Goal: Task Accomplishment & Management: Manage account settings

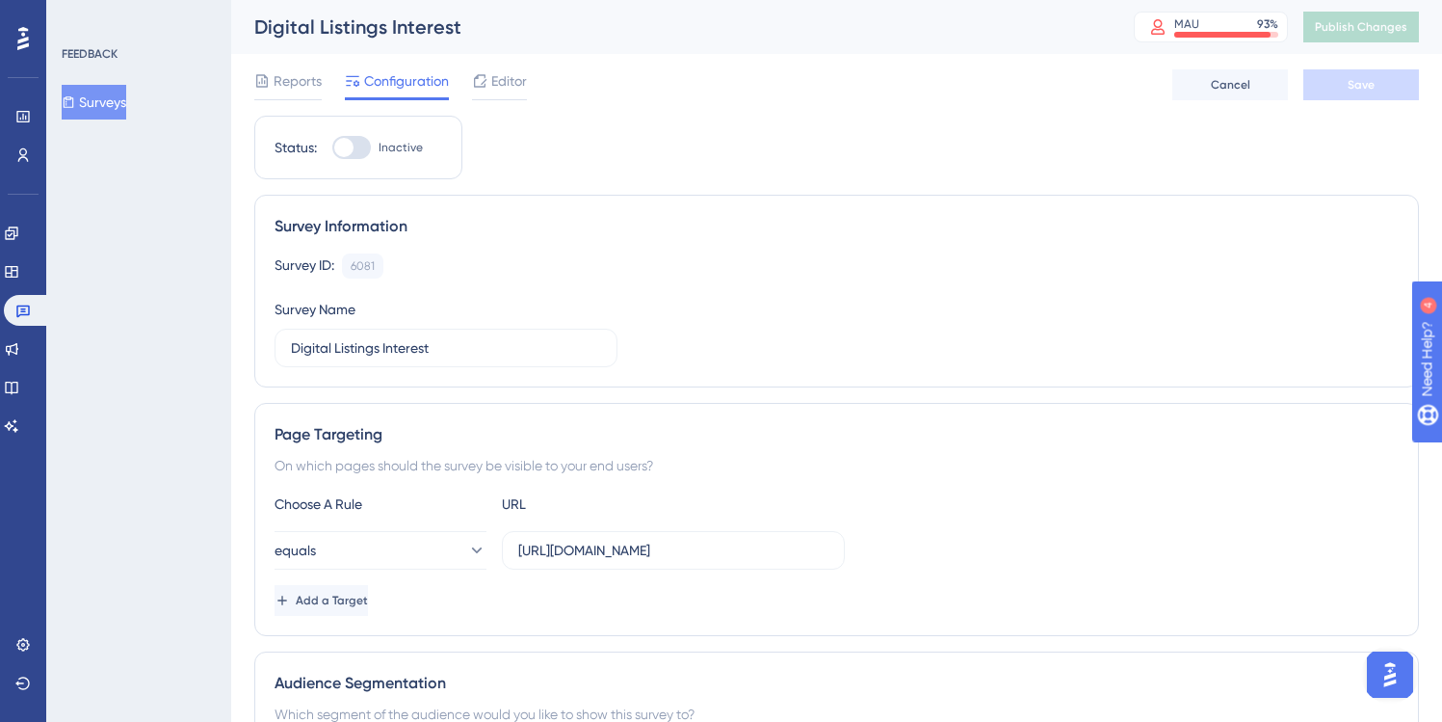
click at [104, 104] on button "Surveys" at bounding box center [94, 102] width 65 height 35
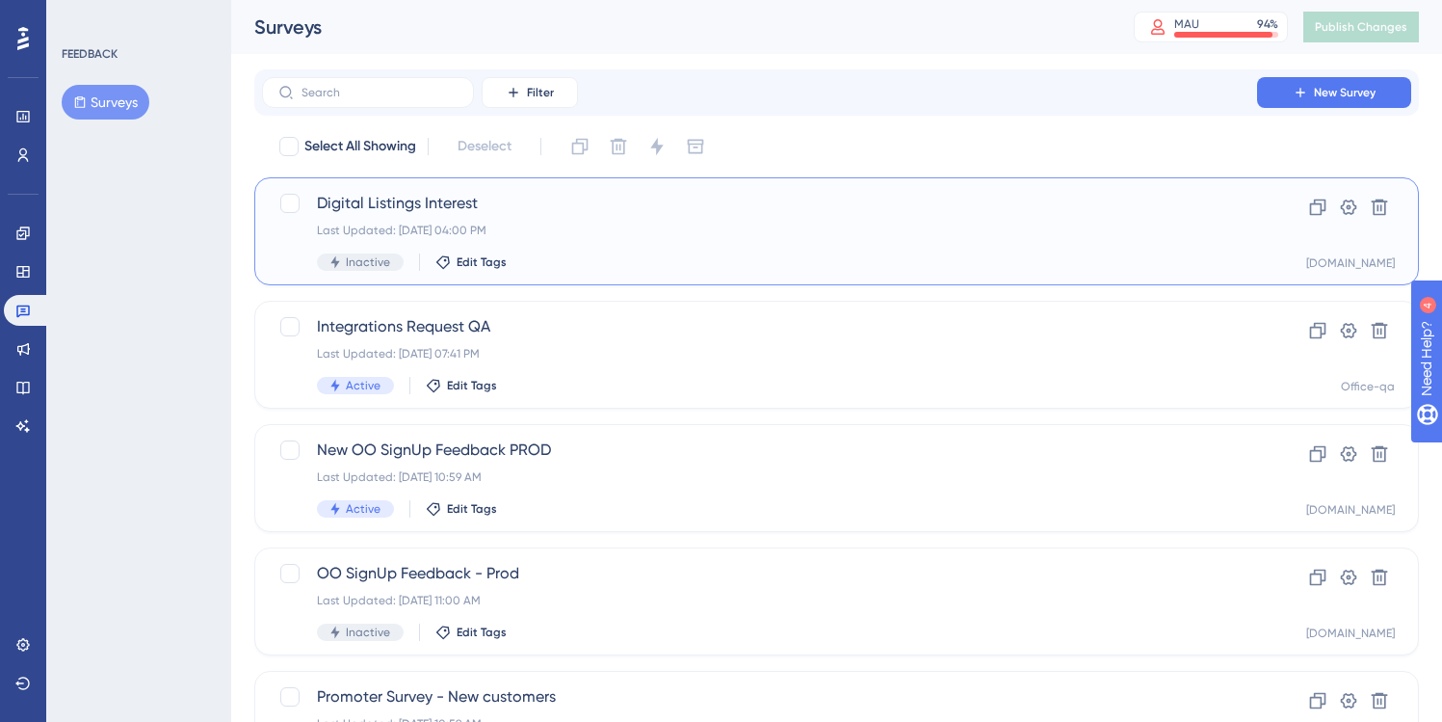
click at [627, 218] on div "Digital Listings Interest Last Updated: Aug 12 2025, 04:00 PM Inactive Edit Tags" at bounding box center [760, 231] width 886 height 79
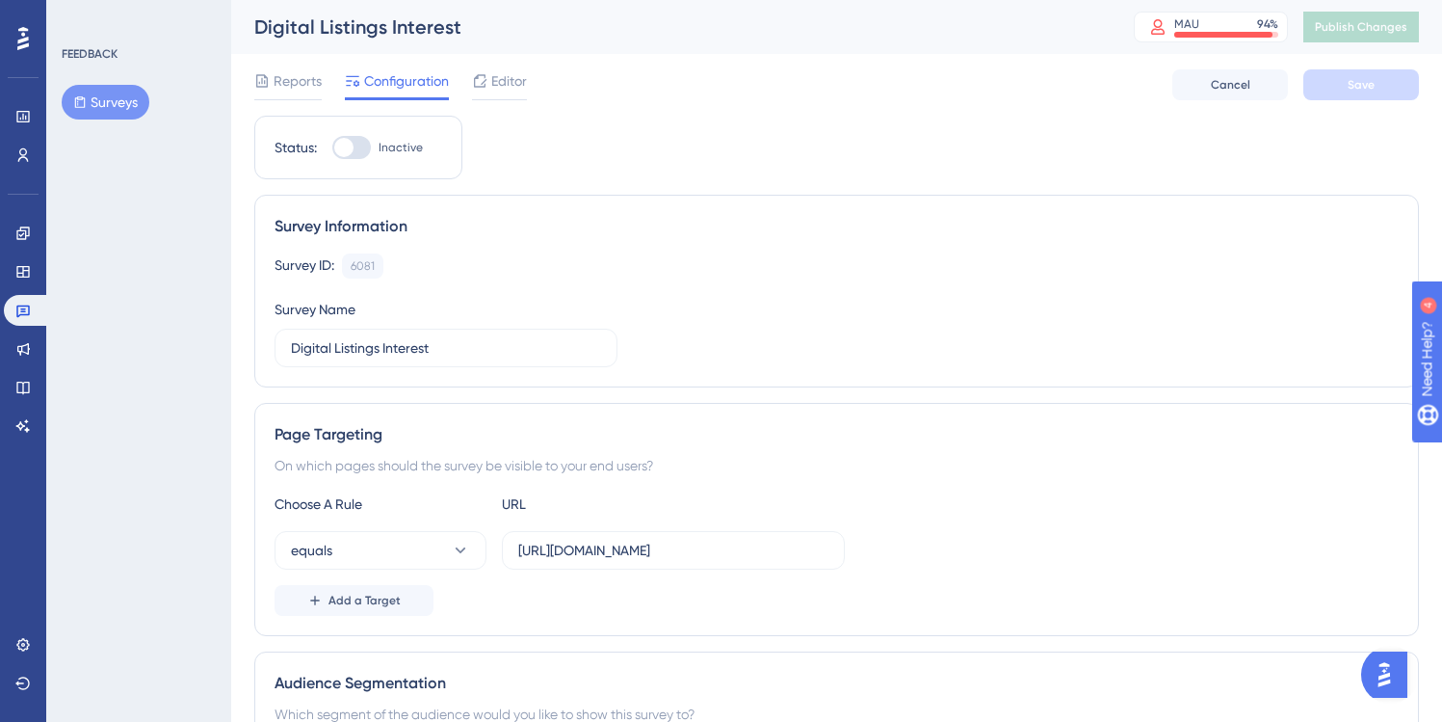
click at [362, 147] on div at bounding box center [351, 147] width 39 height 23
click at [332, 147] on input "Inactive" at bounding box center [331, 147] width 1 height 1
checkbox input "true"
click at [1356, 85] on span "Save" at bounding box center [1361, 84] width 27 height 15
click at [1362, 30] on span "Publish Changes" at bounding box center [1361, 26] width 93 height 15
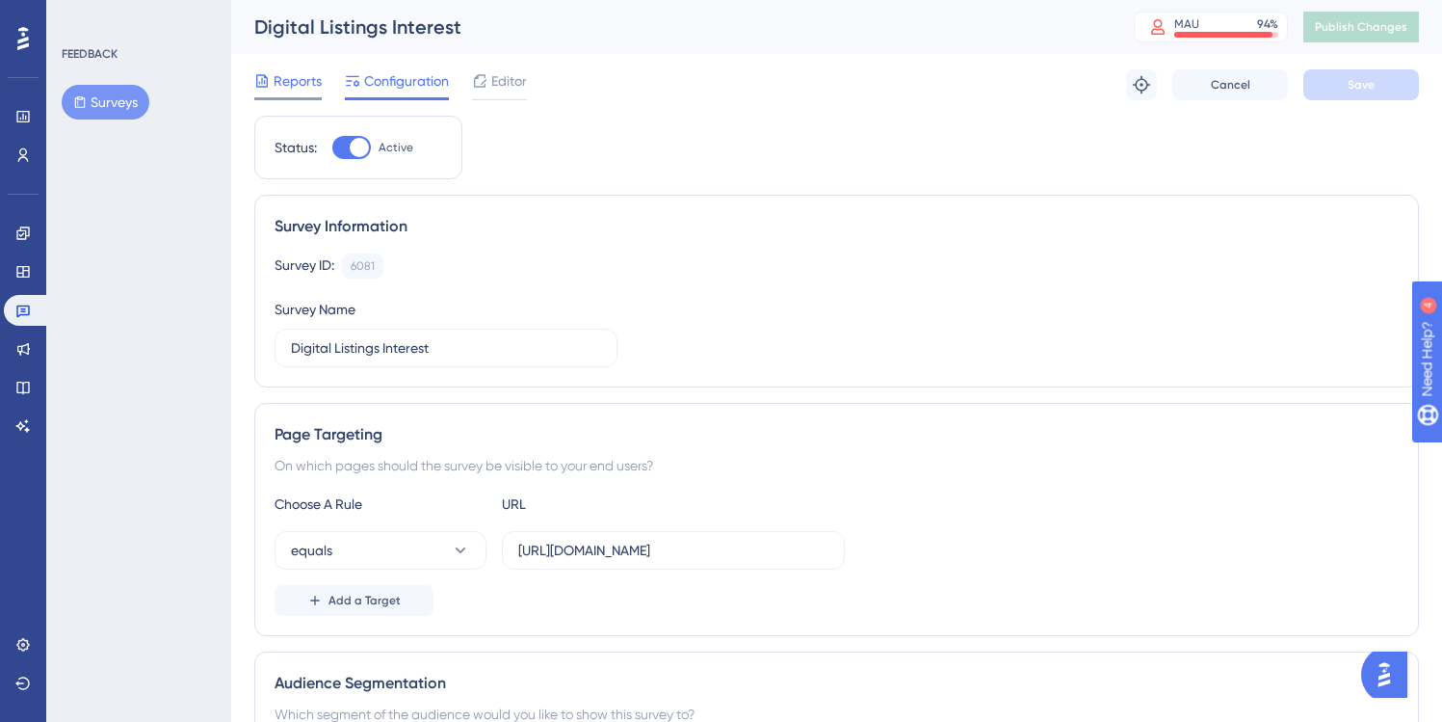
click at [295, 84] on span "Reports" at bounding box center [298, 80] width 48 height 23
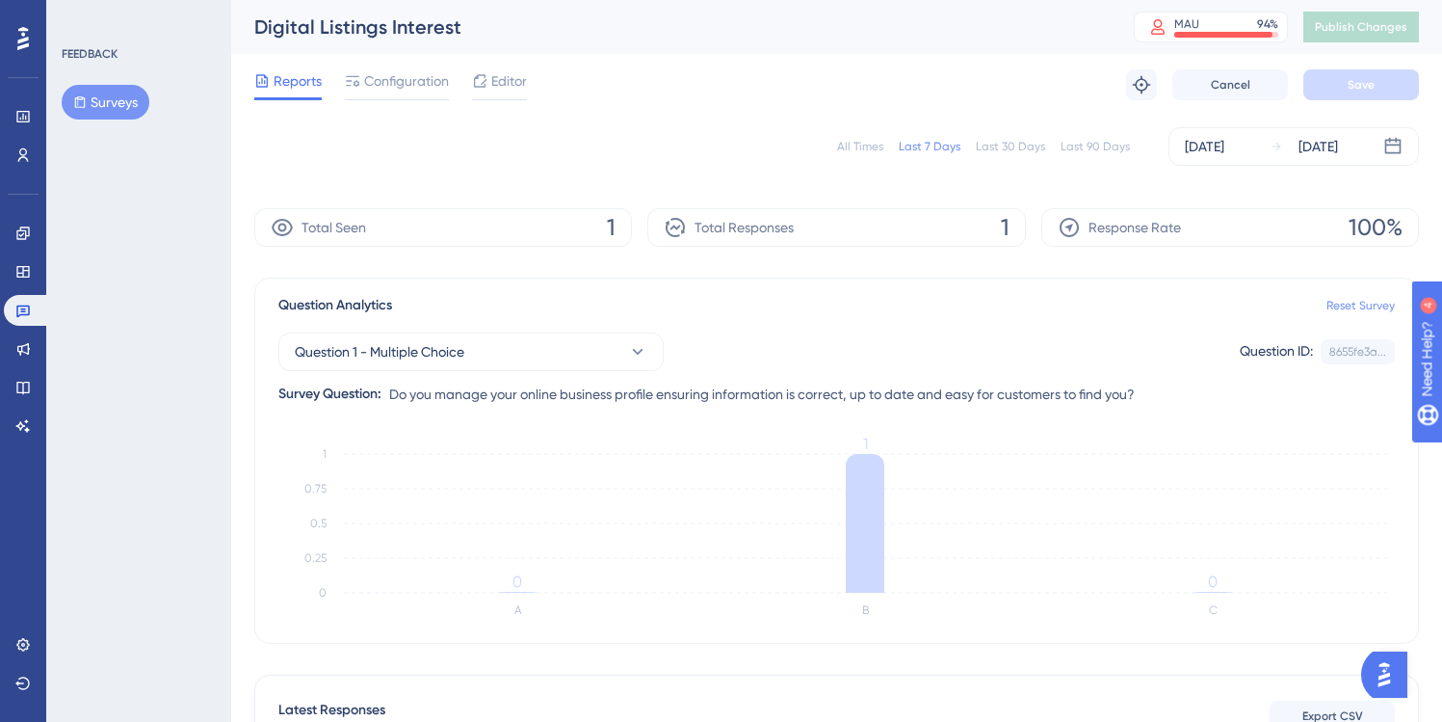
click at [1348, 304] on link "Reset Survey" at bounding box center [1361, 305] width 68 height 15
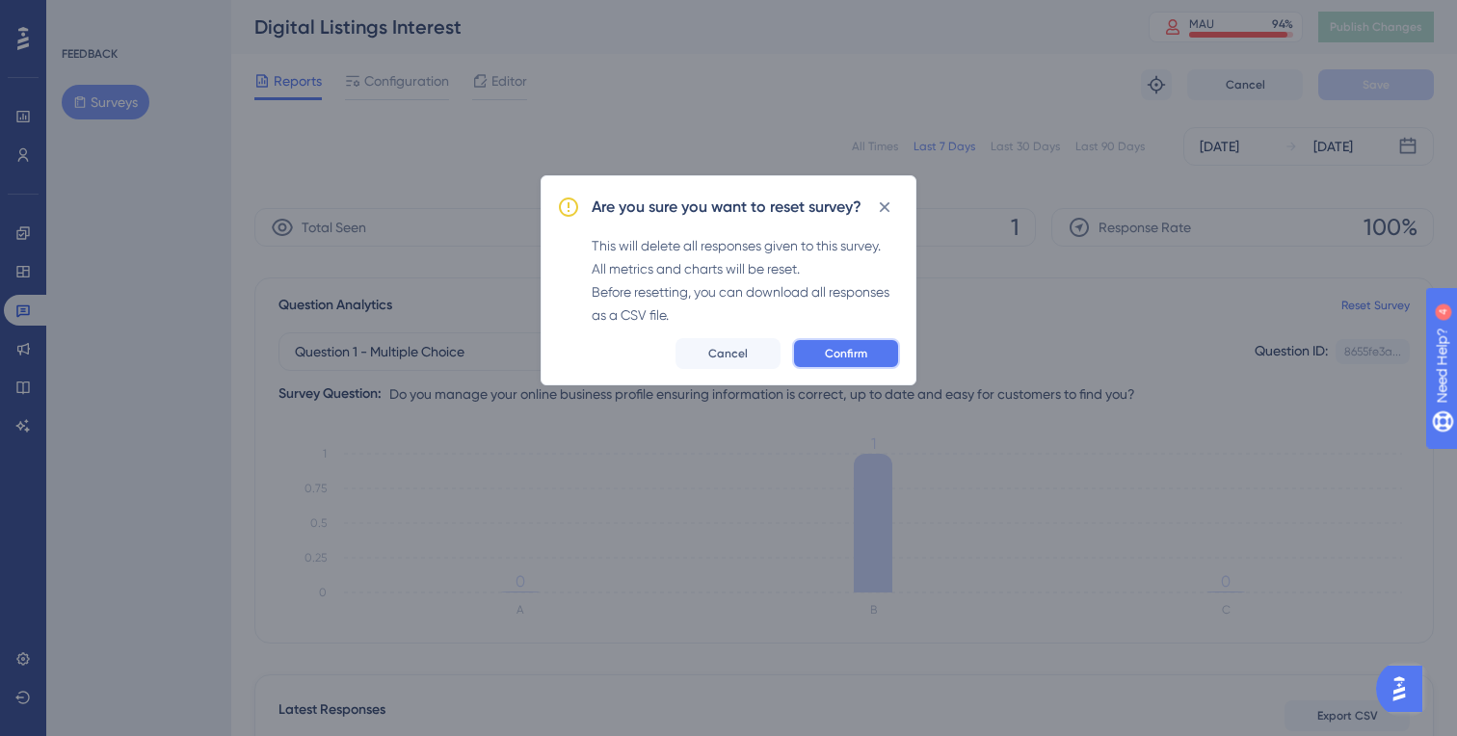
click at [864, 354] on span "Confirm" at bounding box center [846, 353] width 42 height 15
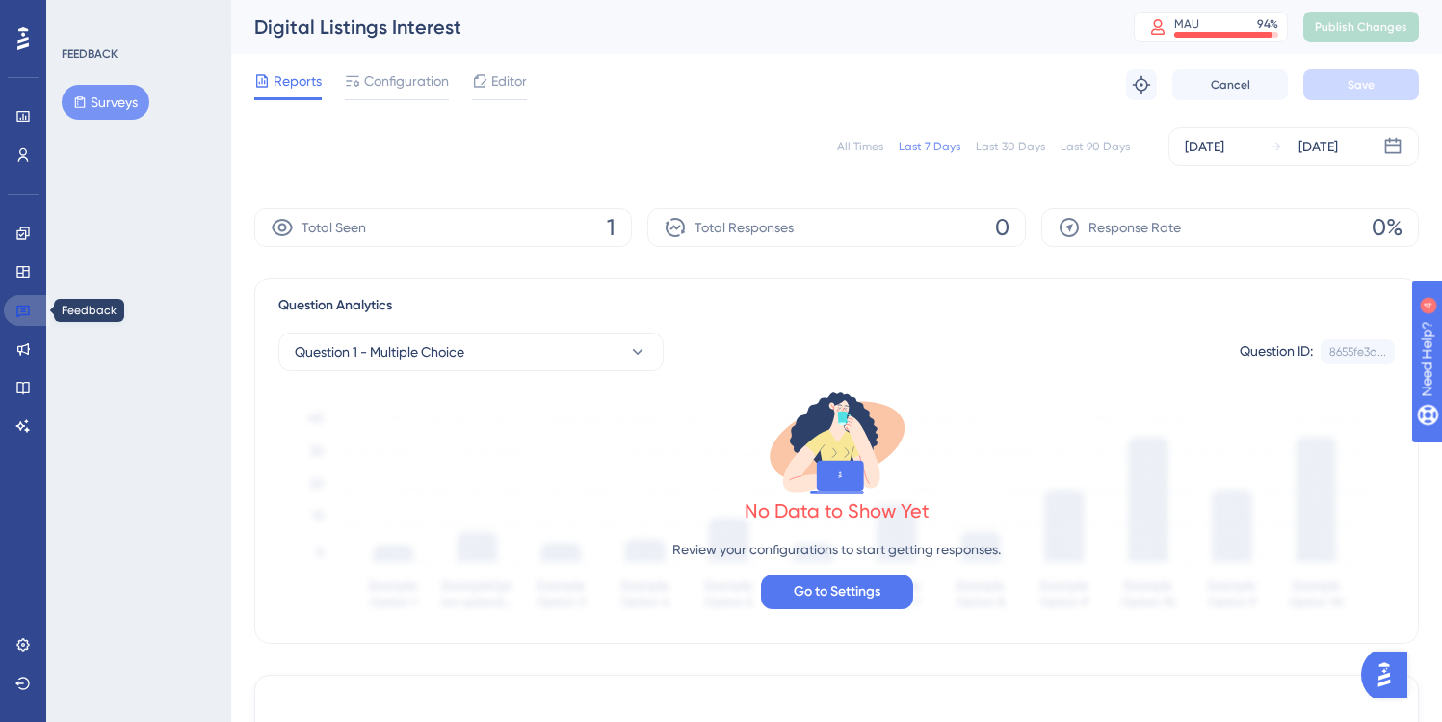
click at [26, 306] on icon at bounding box center [22, 310] width 15 height 15
